Goal: Task Accomplishment & Management: Manage account settings

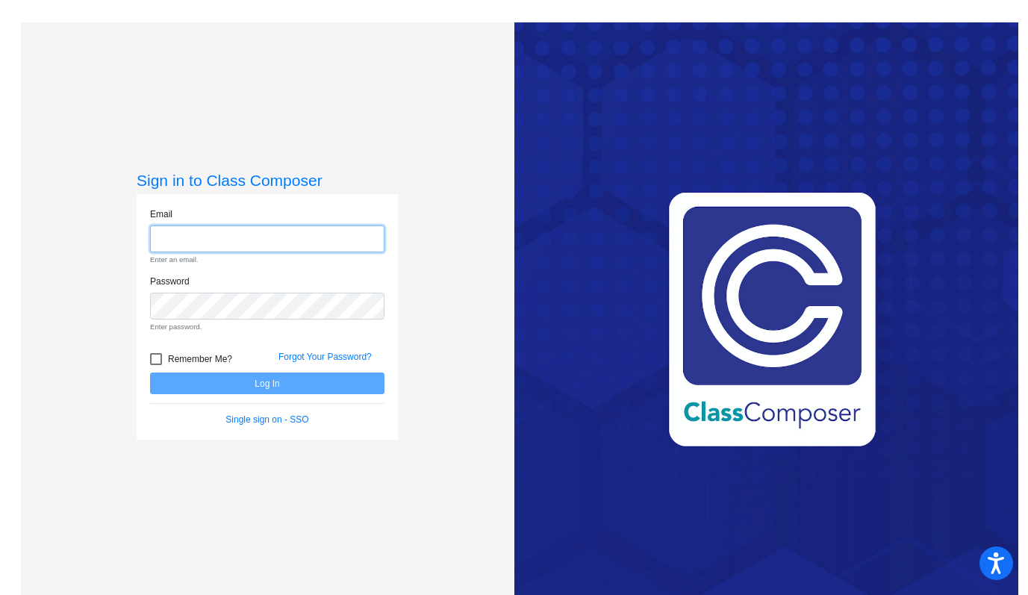
type input "hallh@platteco.k12.mo.us"
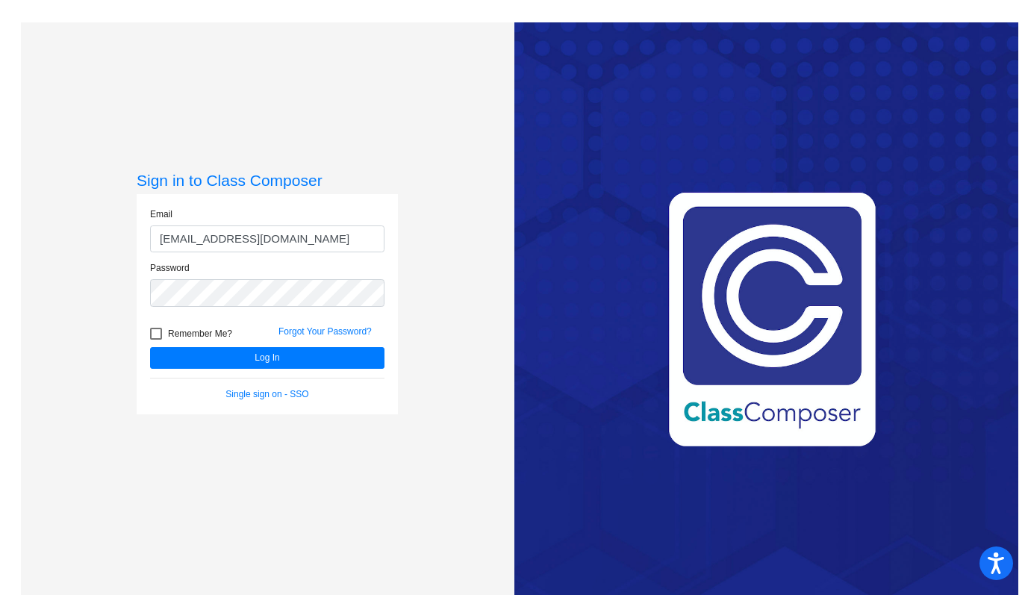
click at [168, 325] on span "Remember Me?" at bounding box center [200, 334] width 64 height 18
click at [156, 340] on input "Remember Me?" at bounding box center [155, 340] width 1 height 1
checkbox input "true"
click at [190, 349] on button "Log In" at bounding box center [267, 358] width 234 height 22
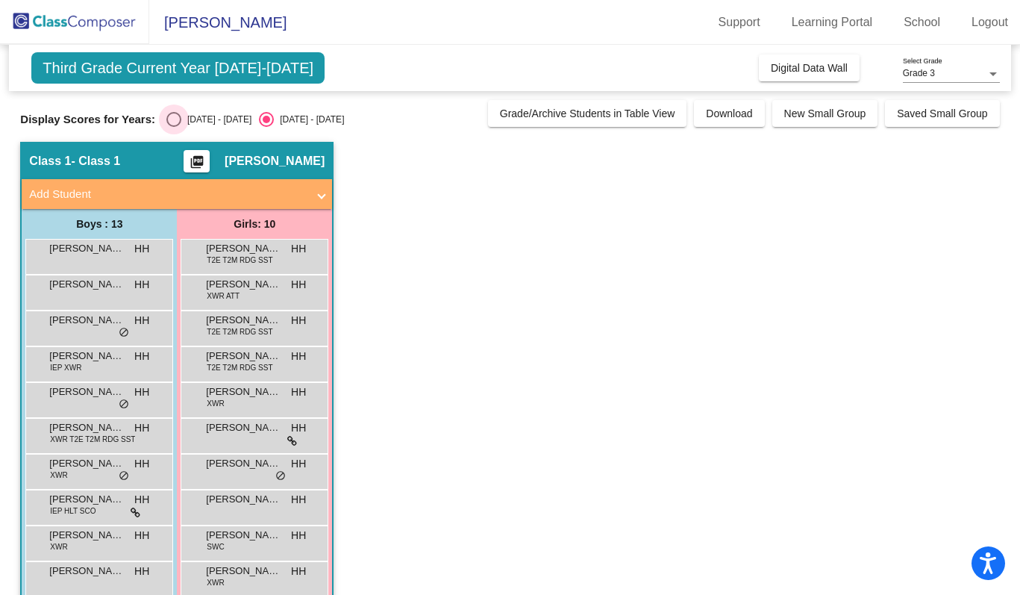
click at [181, 115] on div "2024 - 2025" at bounding box center [216, 119] width 70 height 13
click at [174, 127] on input "2024 - 2025" at bounding box center [173, 127] width 1 height 1
radio input "true"
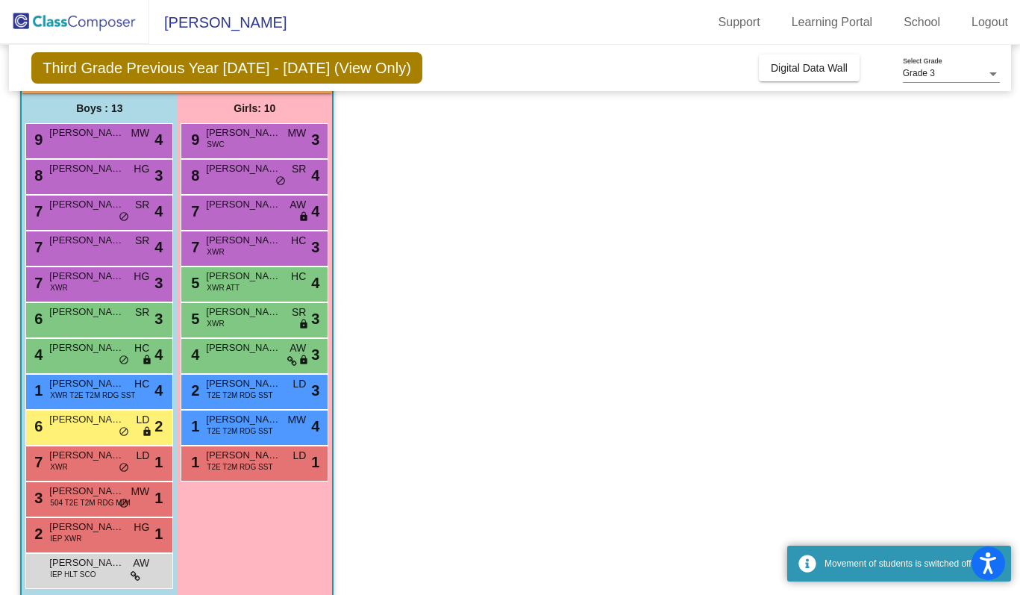
scroll to position [127, 0]
